Goal: Transaction & Acquisition: Subscribe to service/newsletter

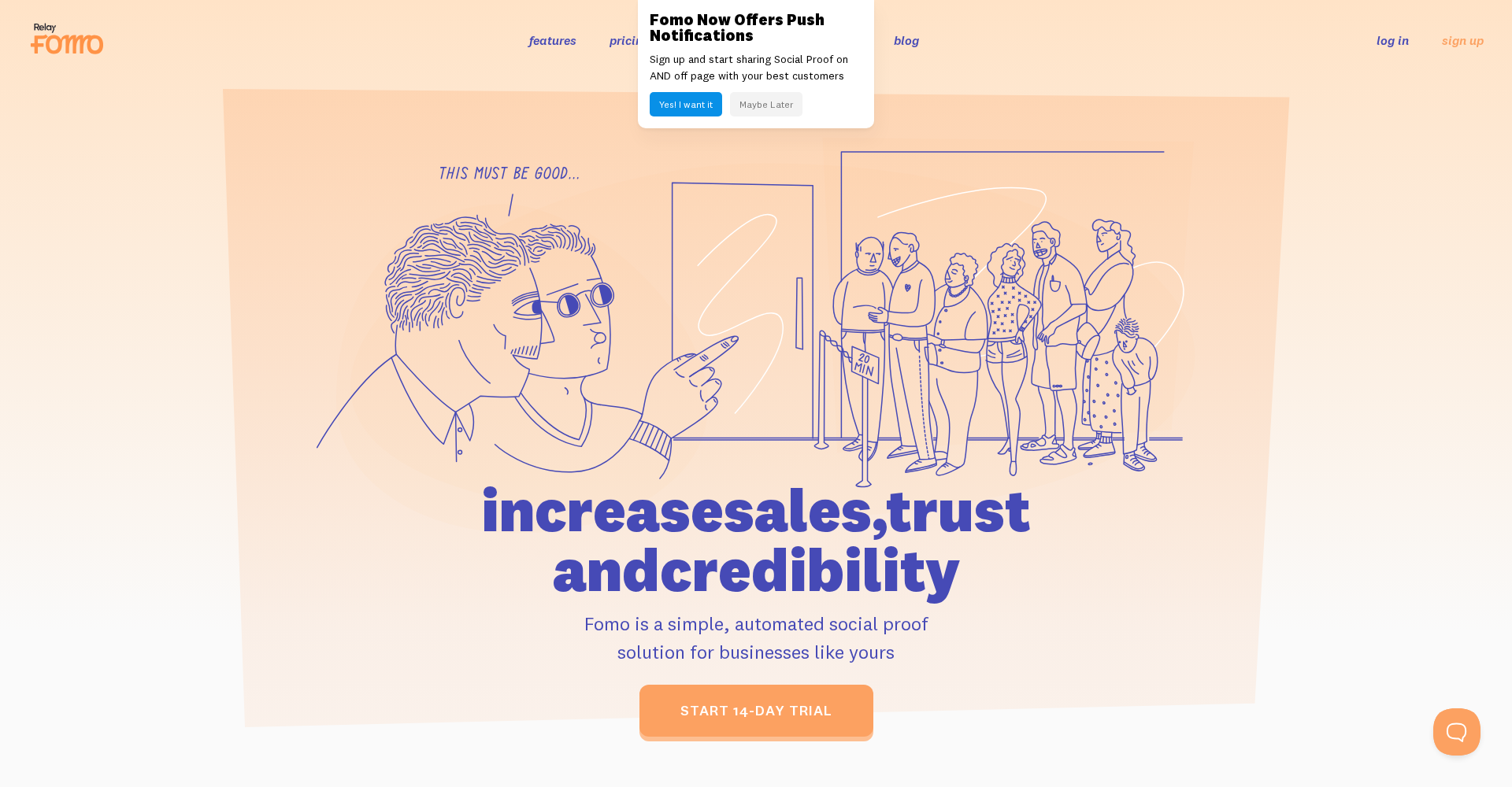
click at [751, 102] on button "Maybe Later" at bounding box center [766, 104] width 72 height 24
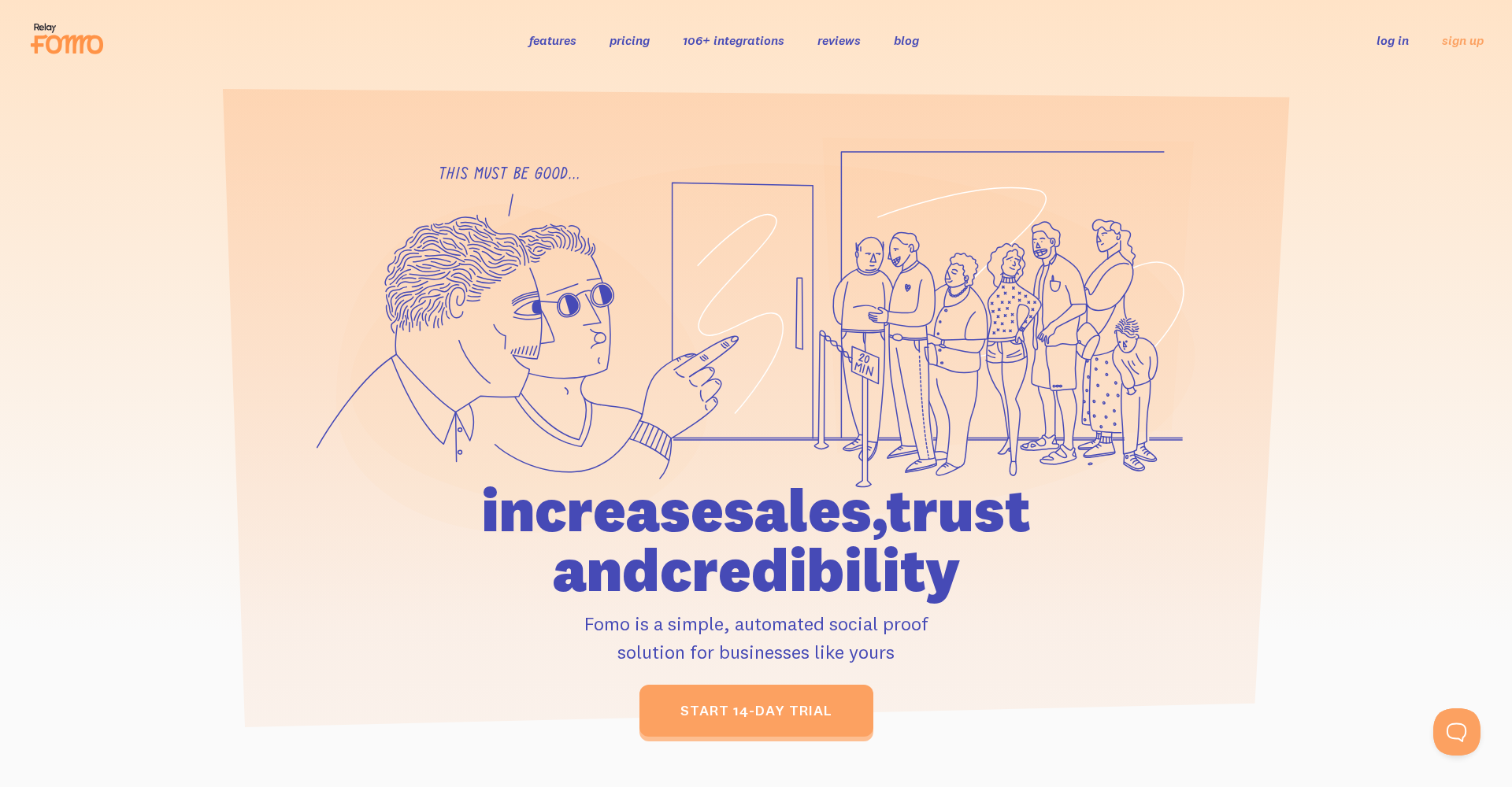
click at [634, 41] on link "pricing" at bounding box center [629, 40] width 40 height 16
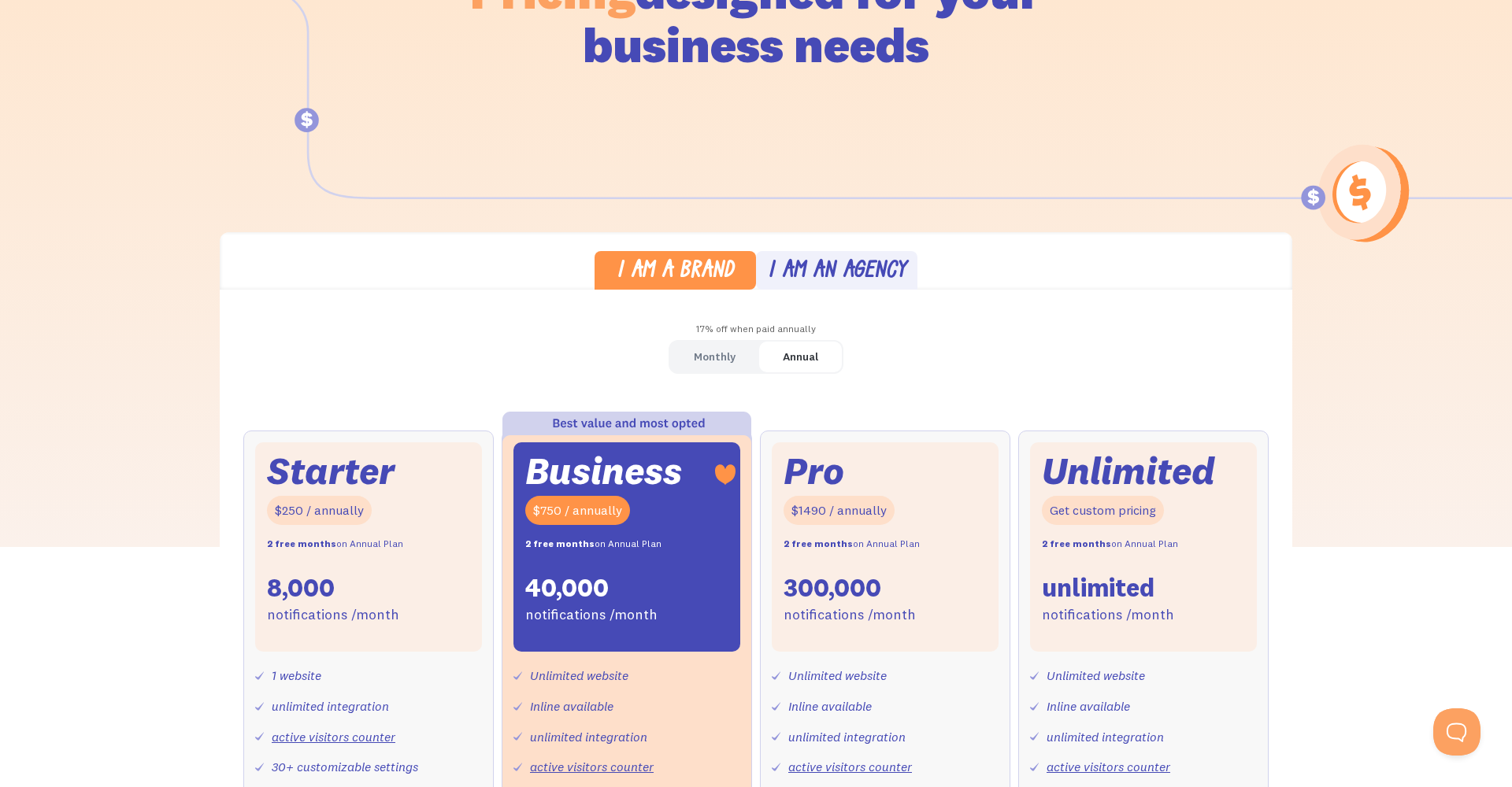
scroll to position [228, 0]
click at [706, 357] on div "Monthly" at bounding box center [714, 356] width 42 height 22
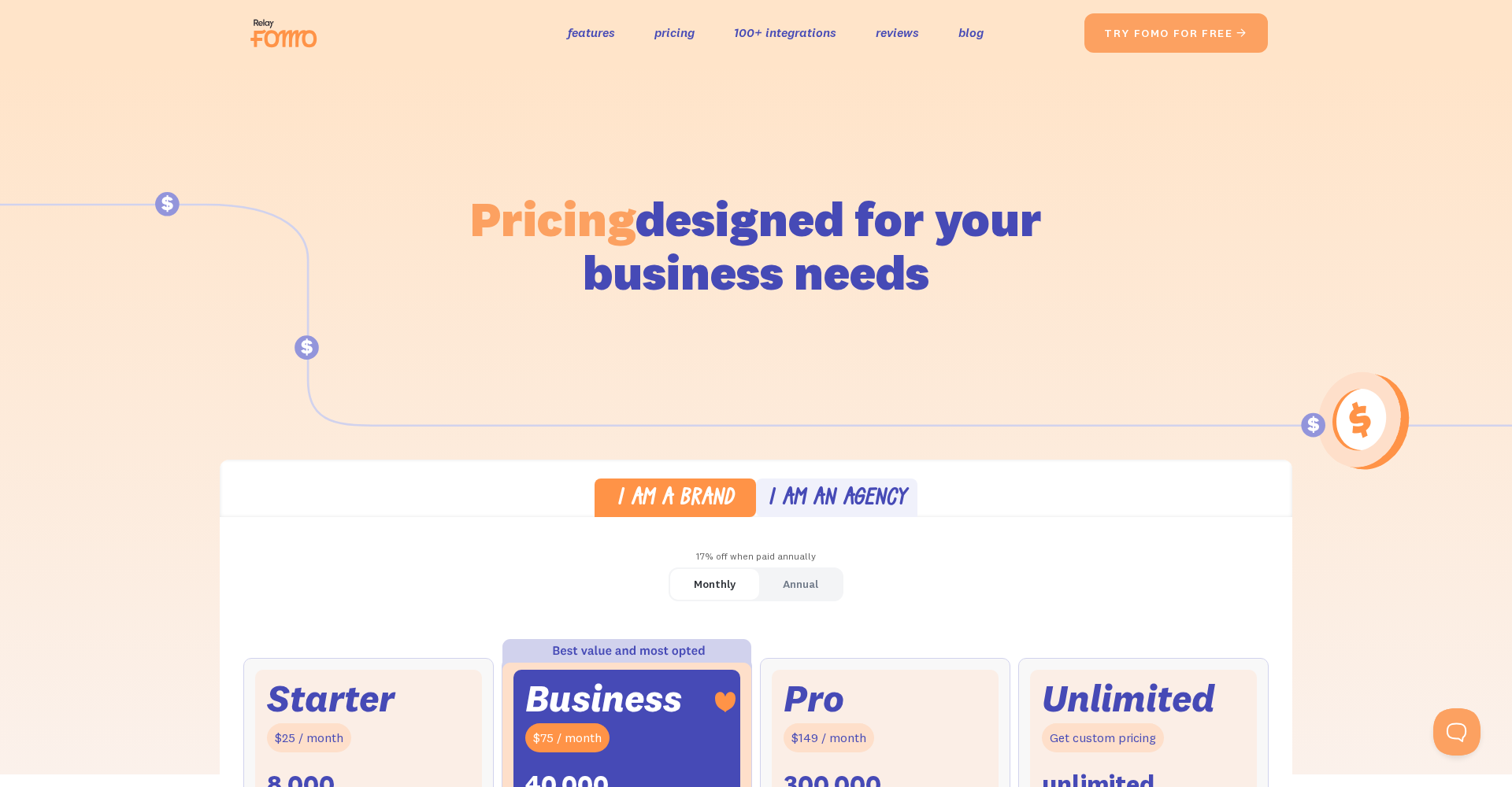
scroll to position [0, 0]
drag, startPoint x: 658, startPoint y: 501, endPoint x: 815, endPoint y: 383, distance: 196.4
click at [658, 501] on div "I am a brand" at bounding box center [675, 499] width 118 height 22
click at [1455, 733] on button at bounding box center [1454, 729] width 48 height 48
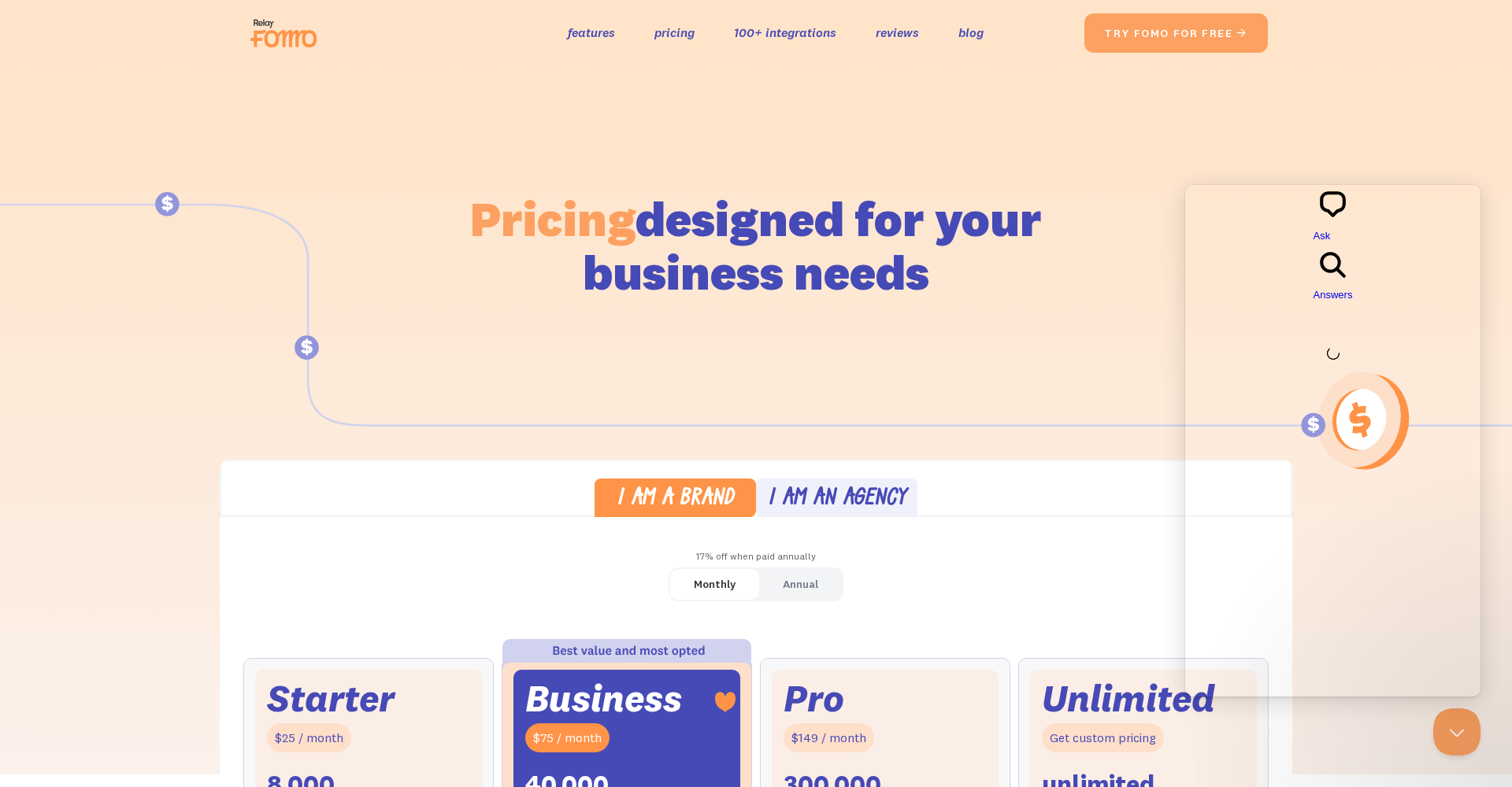
click at [1458, 735] on button "Close Beacon popover" at bounding box center [1457, 732] width 48 height 48
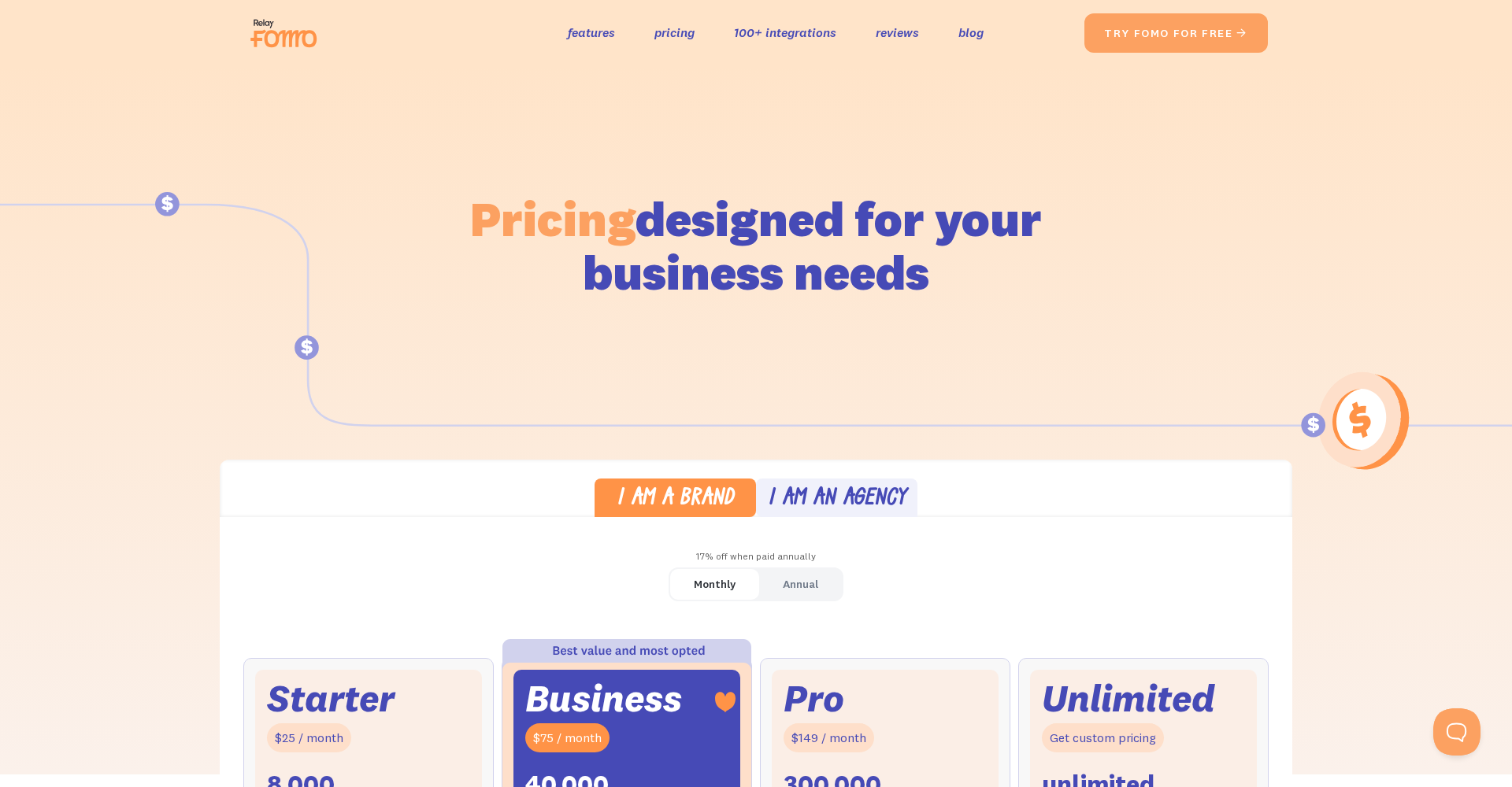
click at [254, 27] on img at bounding box center [288, 33] width 89 height 51
